Goal: Information Seeking & Learning: Learn about a topic

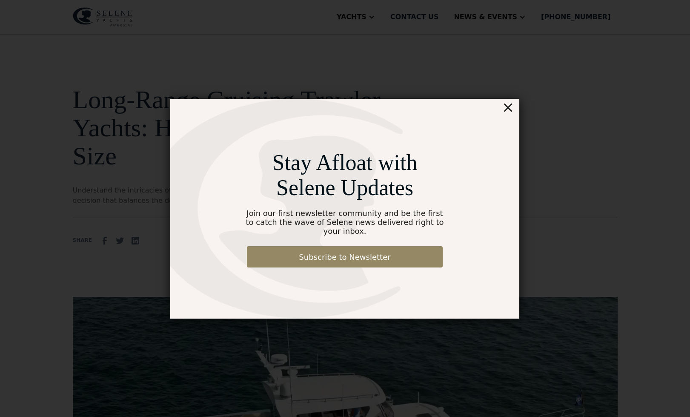
click at [512, 114] on div "×" at bounding box center [508, 107] width 12 height 17
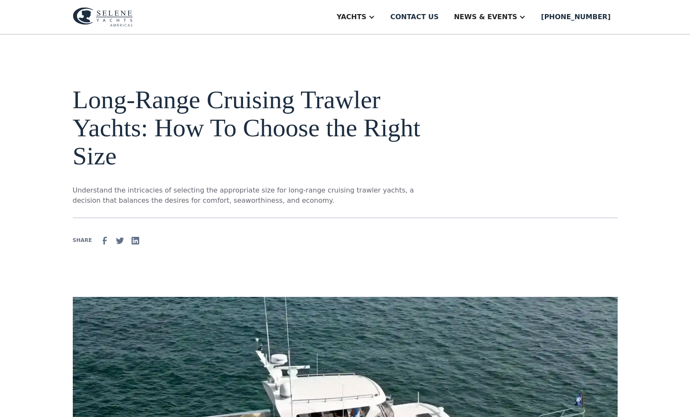
click at [512, 114] on div "Long-Range Cruising Trawler Yachts: How To Choose the Right Size Understand the…" at bounding box center [345, 152] width 545 height 132
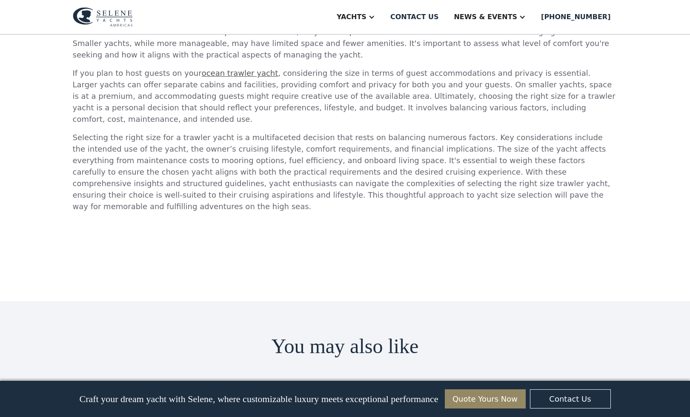
scroll to position [1786, 0]
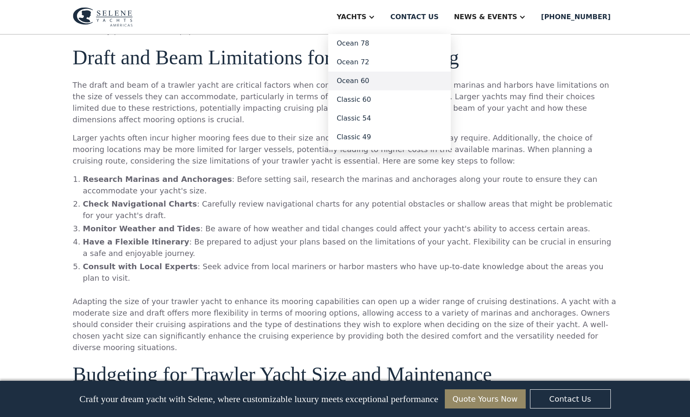
click at [375, 80] on link "Ocean 60" at bounding box center [389, 81] width 123 height 19
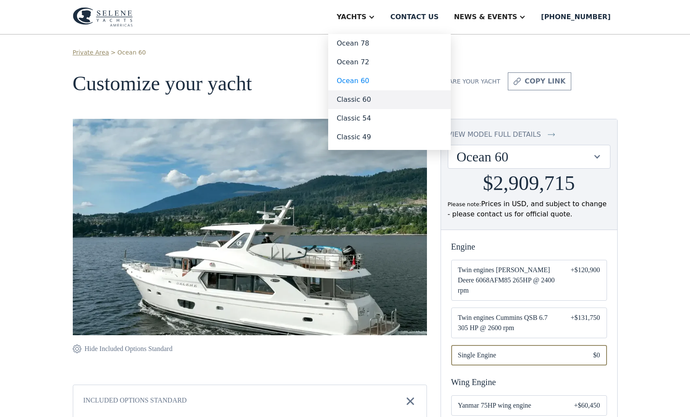
click at [373, 101] on link "Classic 60" at bounding box center [389, 99] width 123 height 19
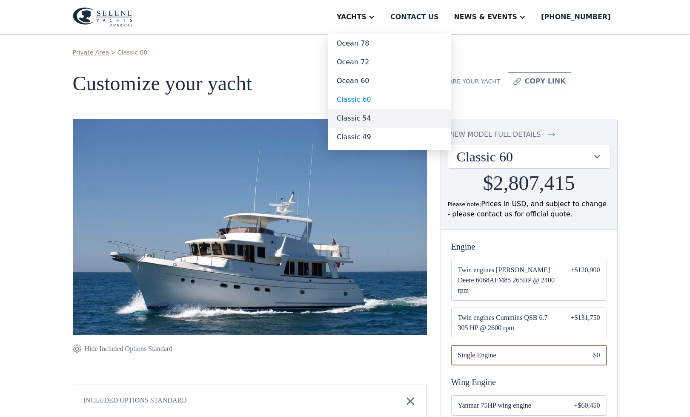
click at [372, 117] on link "Classic 54" at bounding box center [389, 118] width 123 height 19
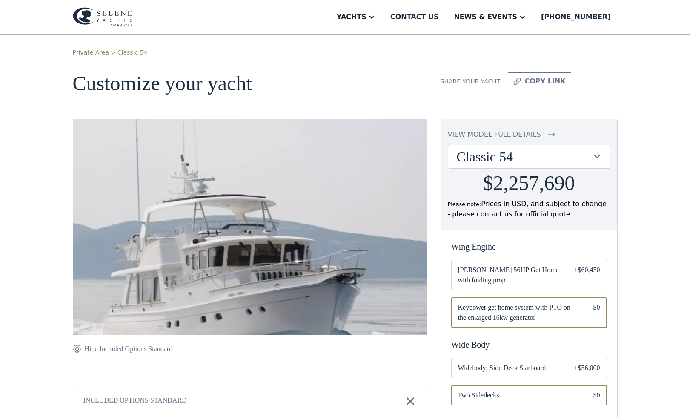
click at [601, 155] on div at bounding box center [597, 156] width 8 height 8
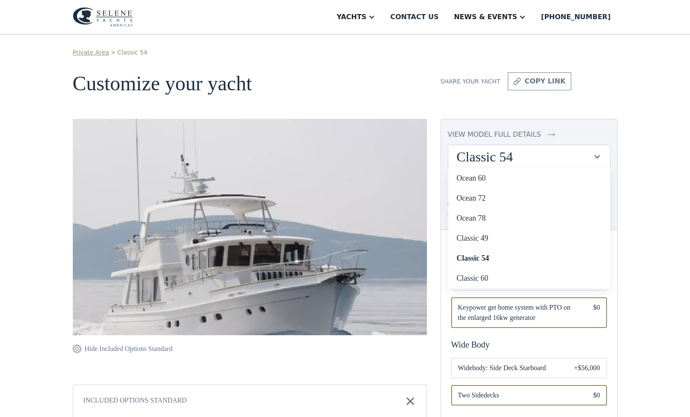
click at [601, 155] on div at bounding box center [597, 156] width 8 height 8
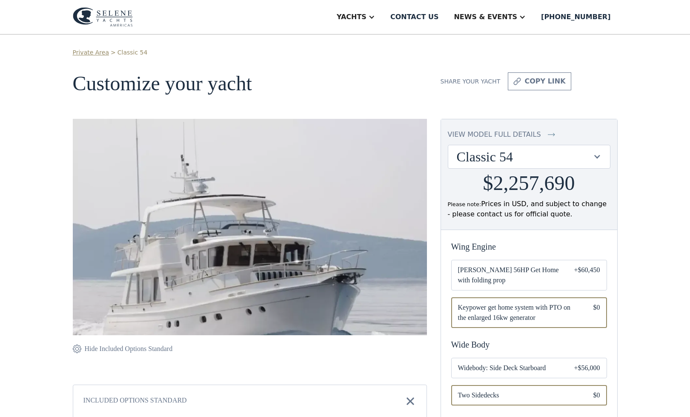
click at [522, 132] on div "view model full details" at bounding box center [494, 134] width 93 height 10
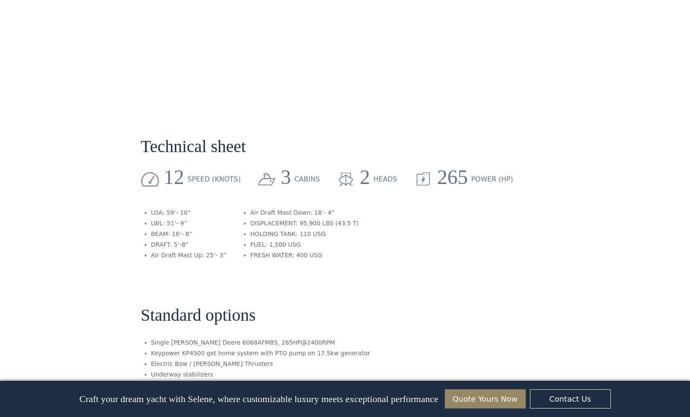
scroll to position [996, 0]
